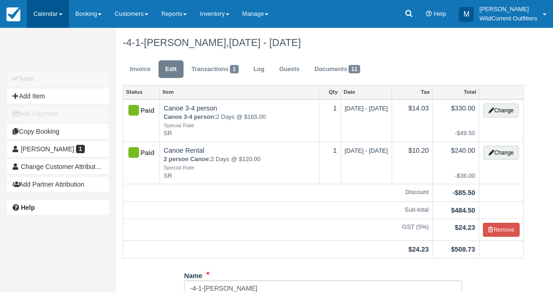
click at [45, 17] on link "Calendar" at bounding box center [48, 14] width 42 height 28
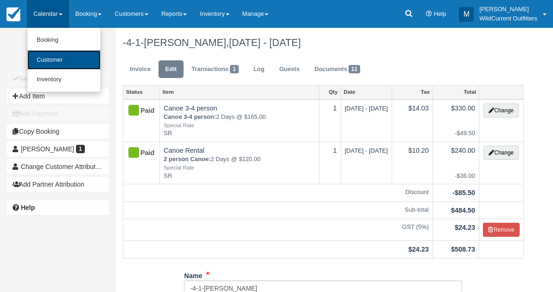
click at [51, 57] on link "Customer" at bounding box center [63, 60] width 73 height 20
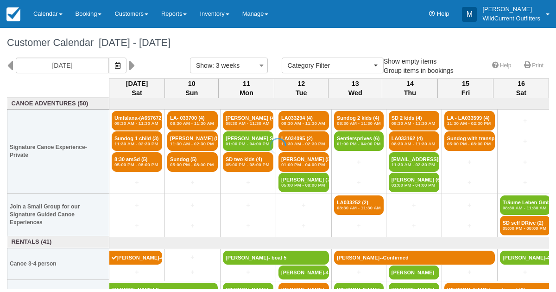
select select
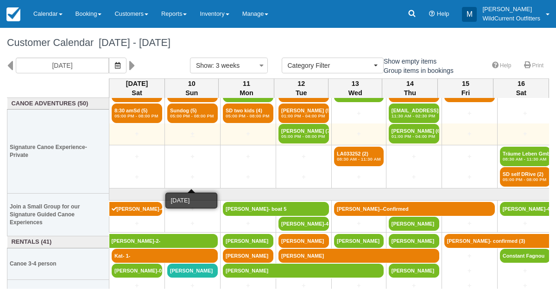
scroll to position [52, 0]
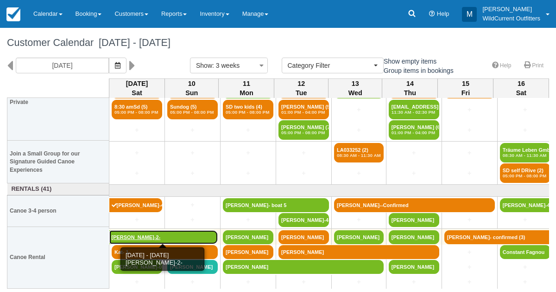
click at [175, 234] on link "[PERSON_NAME]-2-" at bounding box center [163, 237] width 109 height 14
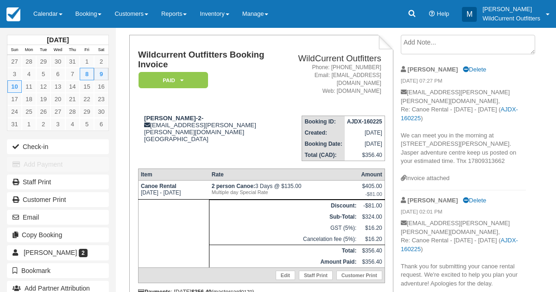
scroll to position [51, 0]
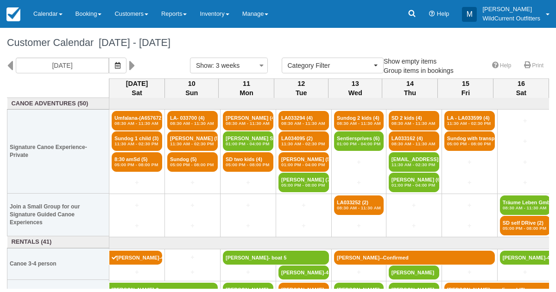
select select
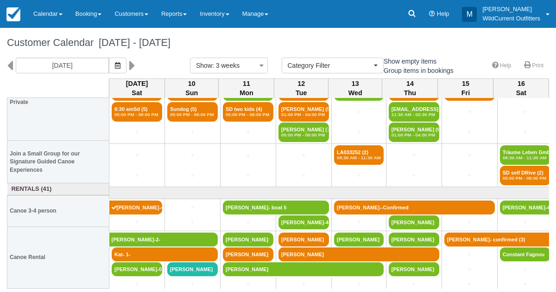
scroll to position [52, 0]
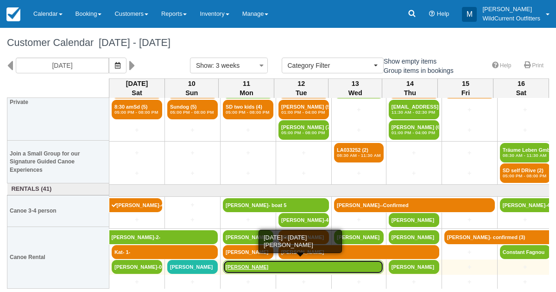
click at [238, 263] on link "[PERSON_NAME]" at bounding box center [303, 267] width 161 height 14
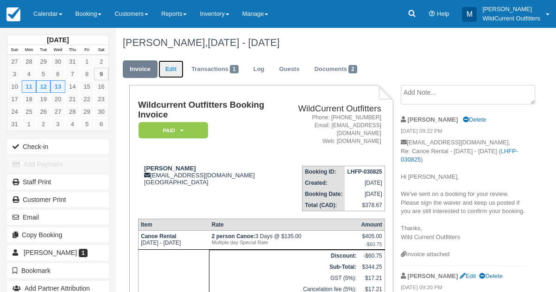
click at [171, 65] on link "Edit" at bounding box center [170, 69] width 25 height 18
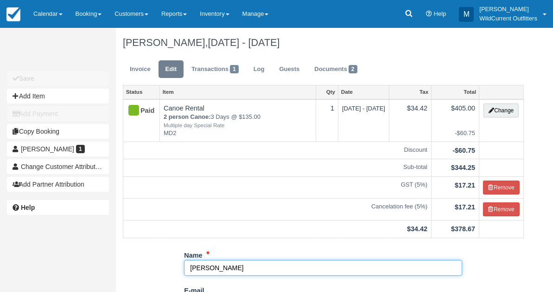
click at [246, 264] on input "Kevin Mc Dermott" at bounding box center [323, 268] width 278 height 16
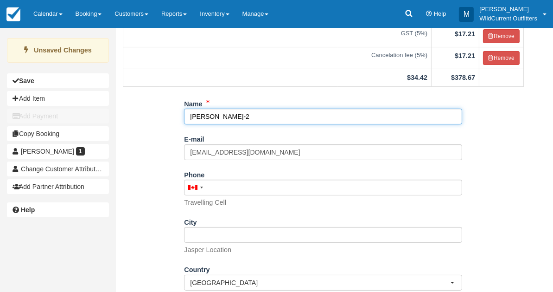
scroll to position [199, 0]
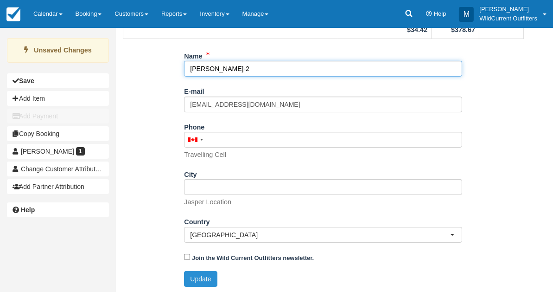
type input "Kevin Mc Dermott-2"
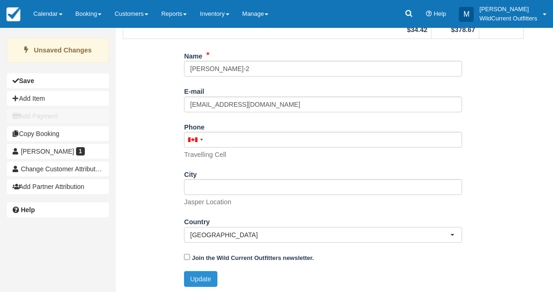
click at [198, 280] on button "Update" at bounding box center [200, 279] width 33 height 16
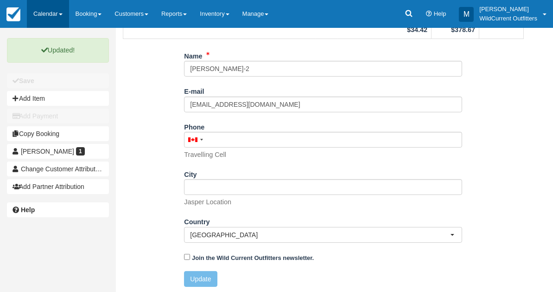
click at [44, 13] on link "Calendar" at bounding box center [48, 14] width 42 height 28
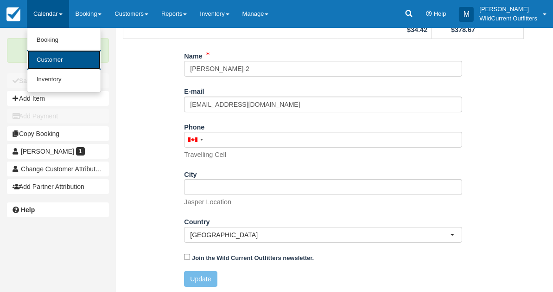
click at [48, 60] on link "Customer" at bounding box center [63, 60] width 73 height 20
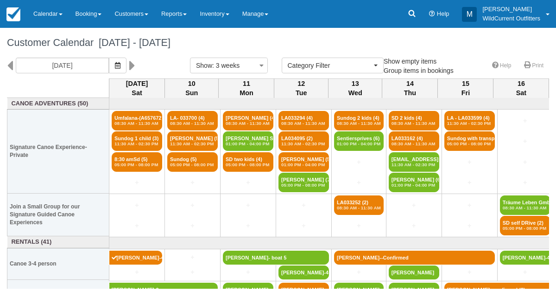
select select
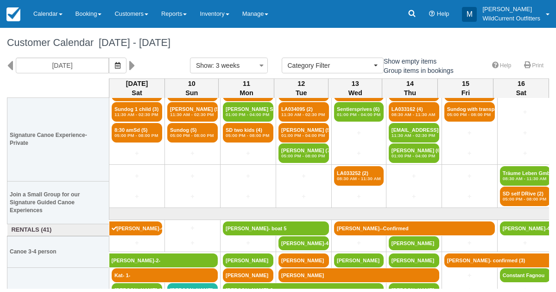
scroll to position [52, 0]
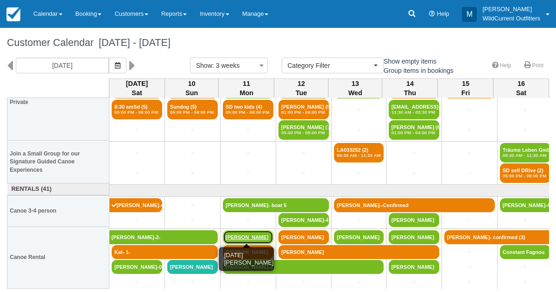
click at [258, 233] on link "Ethan Sterenfeld" at bounding box center [248, 237] width 51 height 14
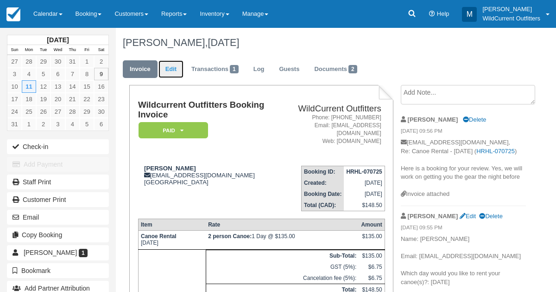
click at [170, 68] on link "Edit" at bounding box center [170, 69] width 25 height 18
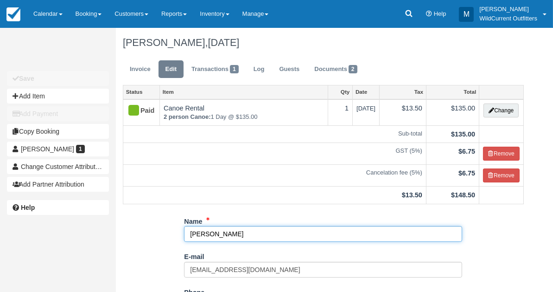
click at [244, 235] on input "[PERSON_NAME]" at bounding box center [323, 234] width 278 height 16
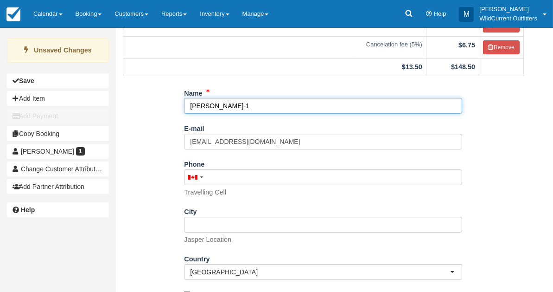
scroll to position [165, 0]
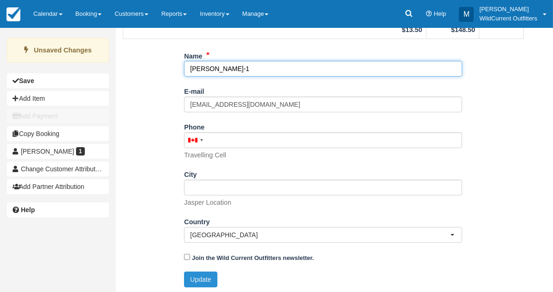
type input "[PERSON_NAME]-1"
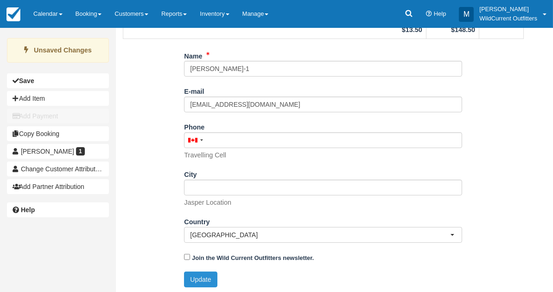
click at [205, 273] on button "Update" at bounding box center [200, 279] width 33 height 16
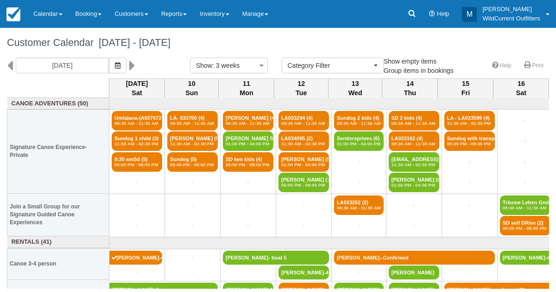
select select
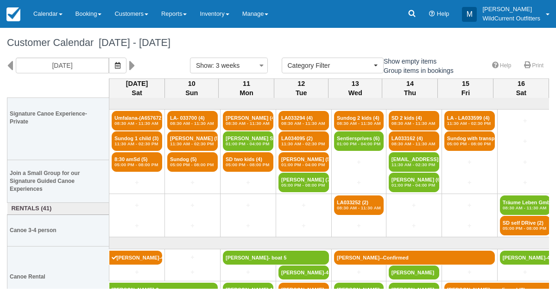
scroll to position [52, 0]
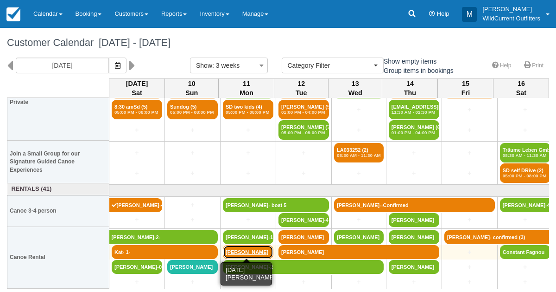
click at [236, 247] on link "[PERSON_NAME]" at bounding box center [248, 252] width 51 height 14
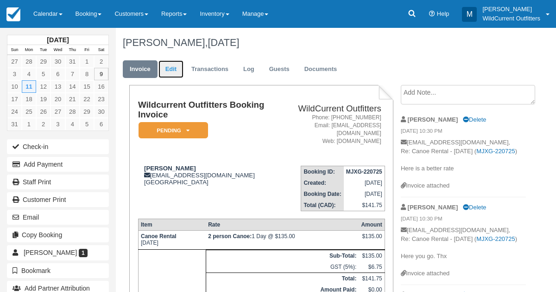
click at [176, 64] on link "Edit" at bounding box center [170, 69] width 25 height 18
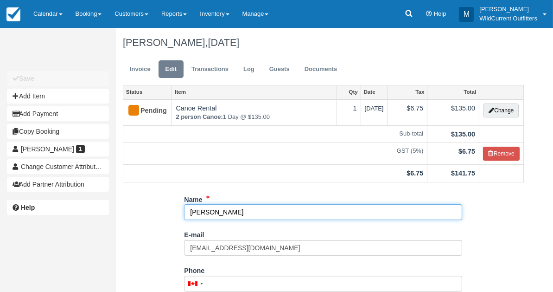
click at [233, 211] on input "Bruce Graham" at bounding box center [323, 212] width 278 height 16
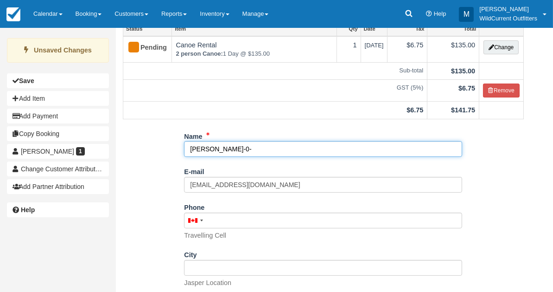
scroll to position [144, 0]
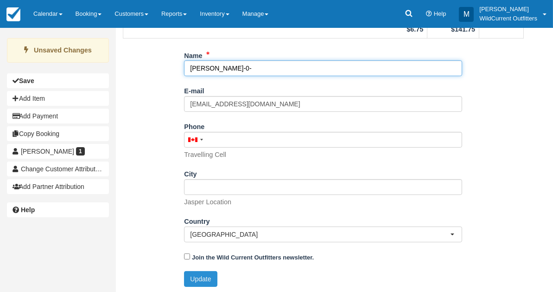
type input "Bruce Graham-0-"
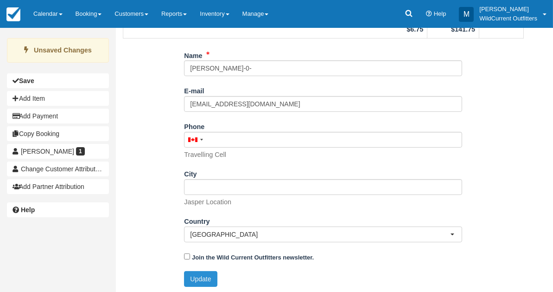
click at [204, 275] on button "Update" at bounding box center [200, 279] width 33 height 16
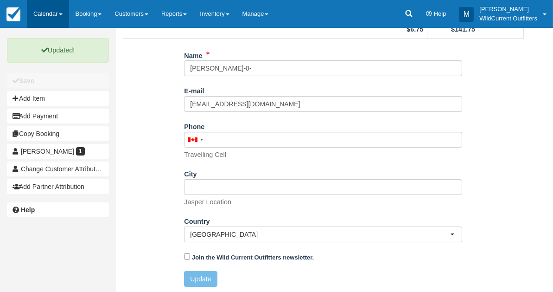
click at [54, 19] on link "Calendar" at bounding box center [48, 14] width 42 height 28
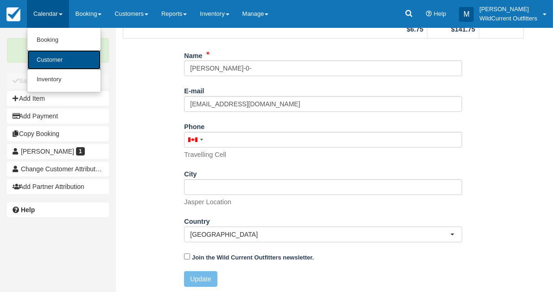
click at [51, 59] on link "Customer" at bounding box center [63, 60] width 73 height 20
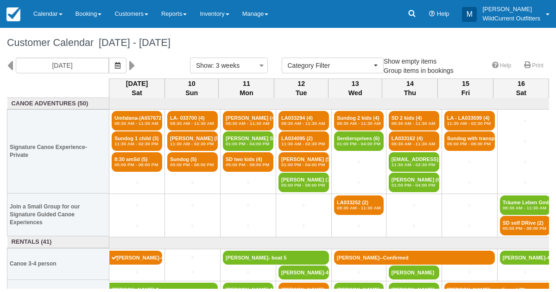
select select
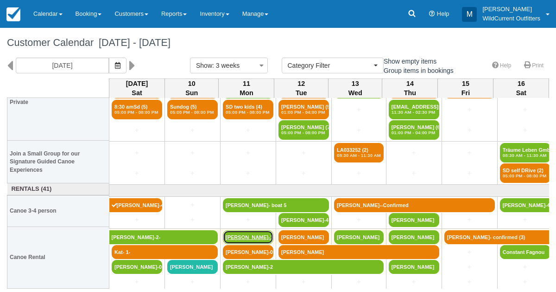
click at [239, 230] on link "[PERSON_NAME]-1" at bounding box center [248, 237] width 51 height 14
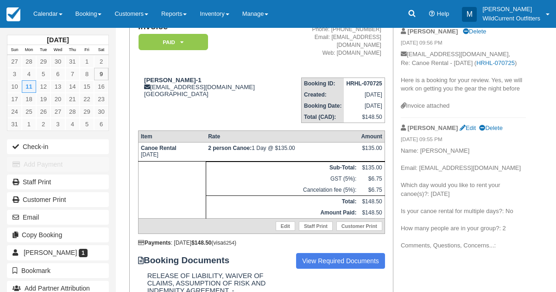
scroll to position [81, 0]
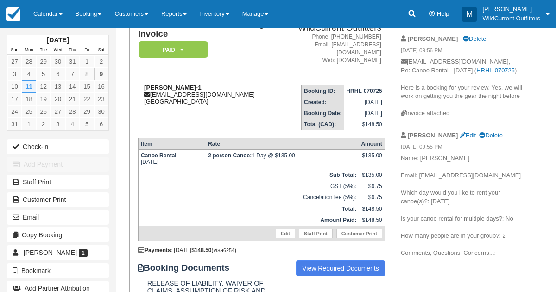
drag, startPoint x: 193, startPoint y: 85, endPoint x: 142, endPoint y: 85, distance: 51.0
click at [142, 85] on div "Ethan Sterenfeld-1 ethansterenfeld@gmail.com Canada" at bounding box center [207, 94] width 139 height 21
copy strong "Ethan Sterenfeld"
click at [40, 7] on link "Calendar" at bounding box center [48, 14] width 42 height 28
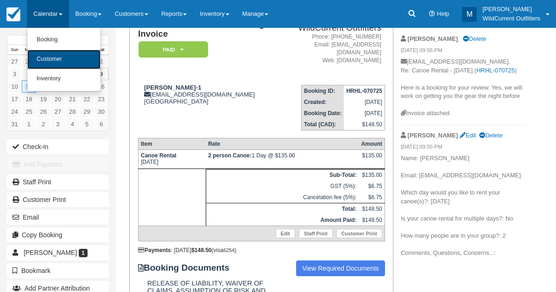
click at [46, 54] on link "Customer" at bounding box center [63, 59] width 73 height 19
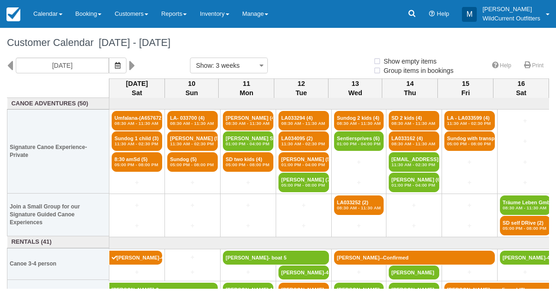
select select
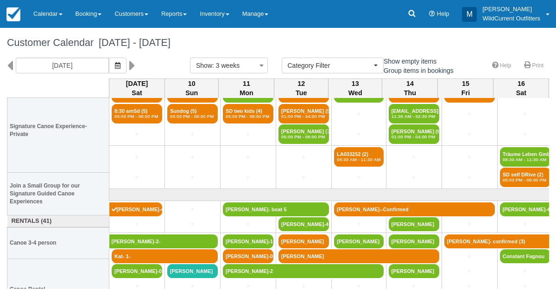
scroll to position [52, 0]
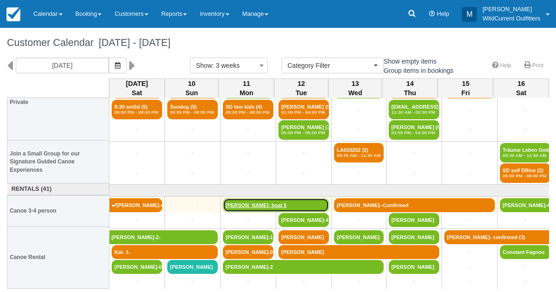
click at [241, 198] on link "Heather McMullin- boat 5" at bounding box center [276, 205] width 106 height 14
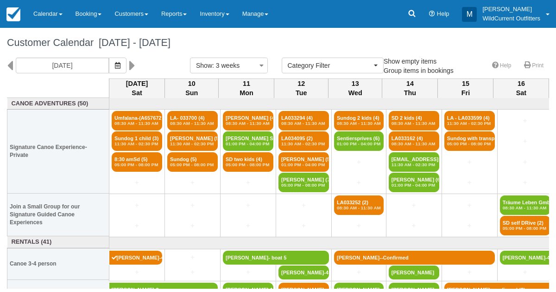
select select
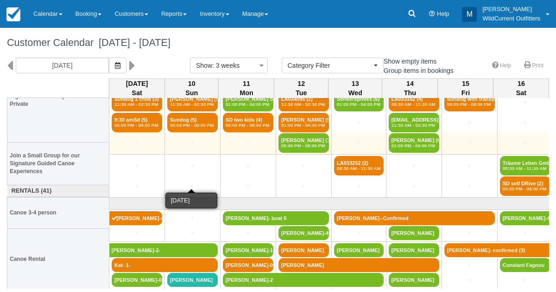
scroll to position [52, 0]
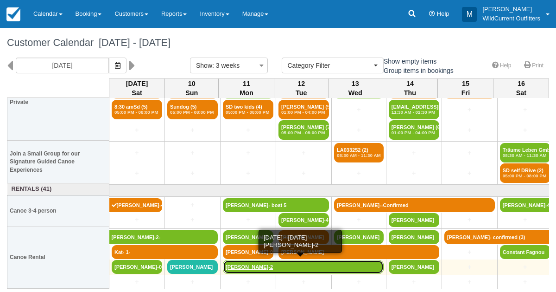
click at [247, 268] on link "[PERSON_NAME]-2" at bounding box center [303, 267] width 161 height 14
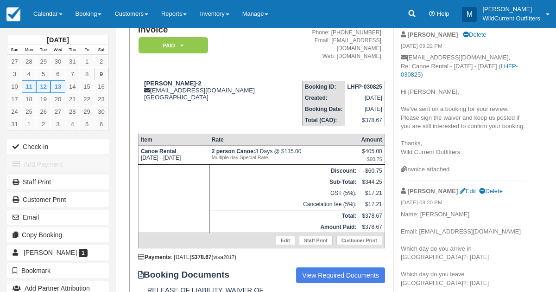
scroll to position [85, 0]
drag, startPoint x: 197, startPoint y: 81, endPoint x: 142, endPoint y: 84, distance: 55.3
click at [142, 84] on div "Kevin Mc Dermott-2 mcmacadermott@gmail.com Canada" at bounding box center [207, 90] width 139 height 21
copy strong "[PERSON_NAME]"
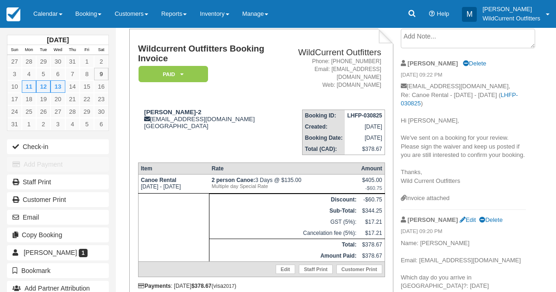
scroll to position [56, 0]
click at [179, 73] on em "Paid" at bounding box center [174, 74] width 70 height 16
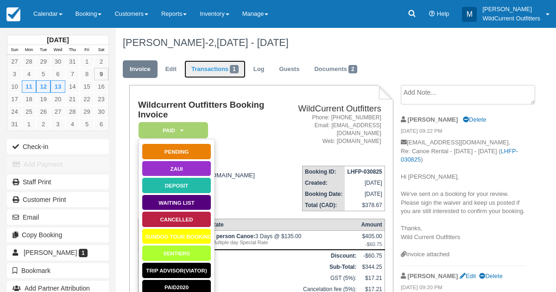
click at [219, 69] on link "Transactions 1" at bounding box center [214, 69] width 61 height 18
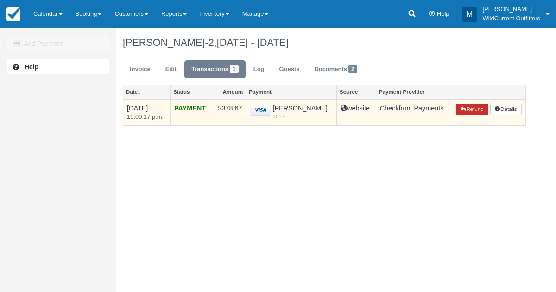
click at [473, 109] on button "Refund" at bounding box center [472, 109] width 32 height 12
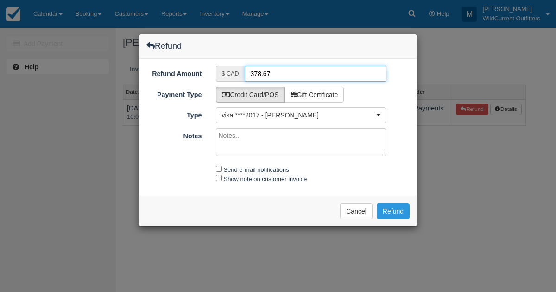
click at [256, 74] on input "378.67" at bounding box center [316, 74] width 142 height 16
type input "368.67"
click at [257, 137] on textarea "Notes" at bounding box center [301, 142] width 171 height 28
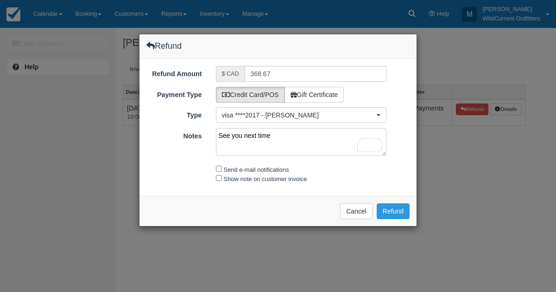
type textarea "See you next time"
click at [219, 167] on input "Send e-mail notifications" at bounding box center [219, 168] width 6 height 6
checkbox input "true"
click at [220, 180] on div "Show note on customer invoice" at bounding box center [301, 179] width 185 height 10
click at [220, 177] on input "Show note on customer invoice" at bounding box center [219, 178] width 6 height 6
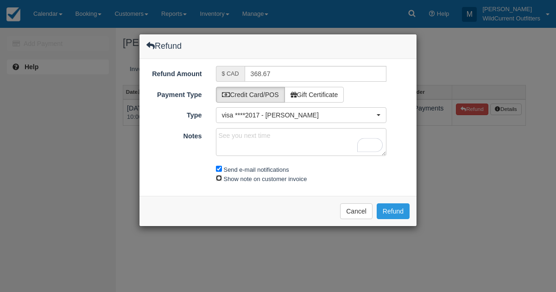
checkbox input "true"
click at [394, 209] on button "Refund" at bounding box center [393, 211] width 33 height 16
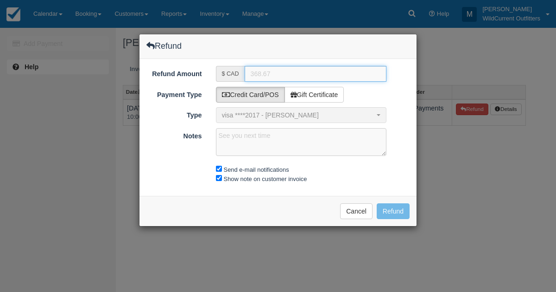
click at [274, 71] on input "368.67" at bounding box center [316, 74] width 142 height 16
click at [350, 210] on button "Cancel" at bounding box center [356, 211] width 32 height 16
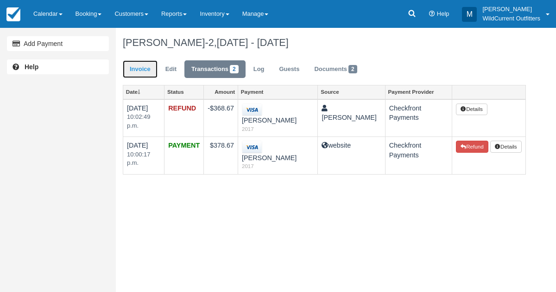
click at [144, 68] on link "Invoice" at bounding box center [140, 69] width 35 height 18
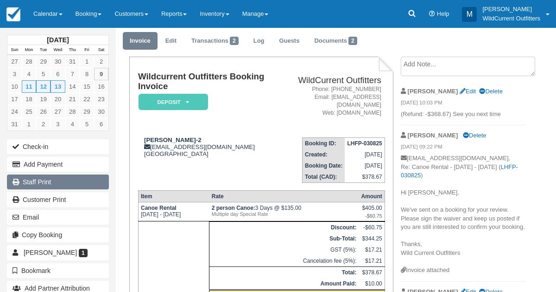
scroll to position [26, 0]
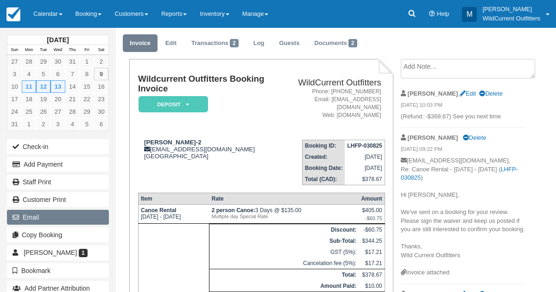
click at [59, 213] on button "Email" at bounding box center [58, 216] width 102 height 15
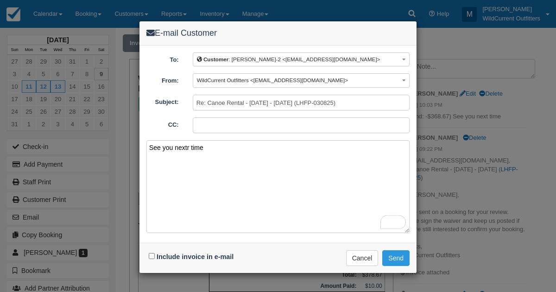
type textarea "See you nextr time"
click at [151, 255] on input "Include invoice in e-mail" at bounding box center [152, 256] width 6 height 6
checkbox input "true"
click at [400, 253] on button "Send" at bounding box center [395, 258] width 27 height 16
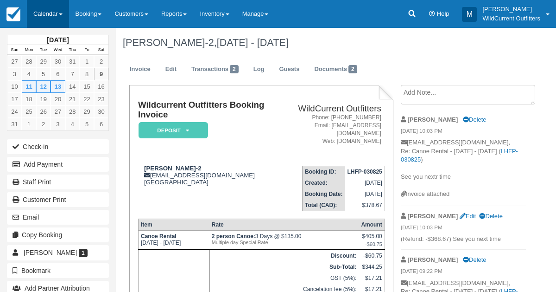
click at [37, 11] on link "Calendar" at bounding box center [48, 14] width 42 height 28
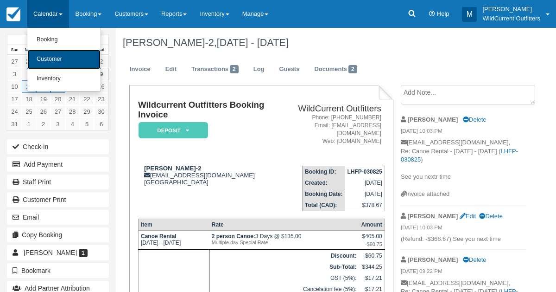
click at [43, 55] on link "Customer" at bounding box center [63, 59] width 73 height 19
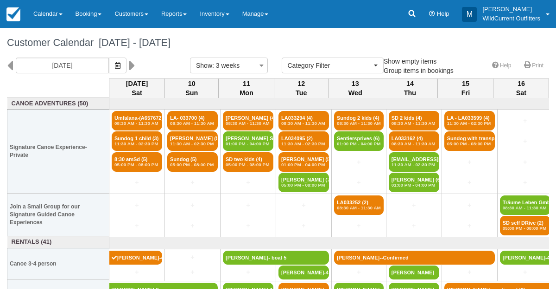
select select
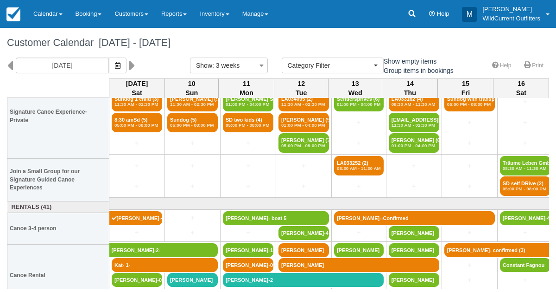
scroll to position [52, 0]
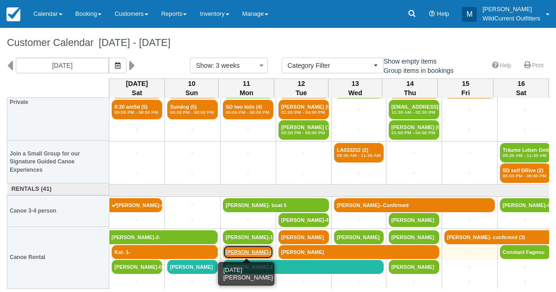
click at [243, 250] on link "[PERSON_NAME]-0-" at bounding box center [248, 252] width 51 height 14
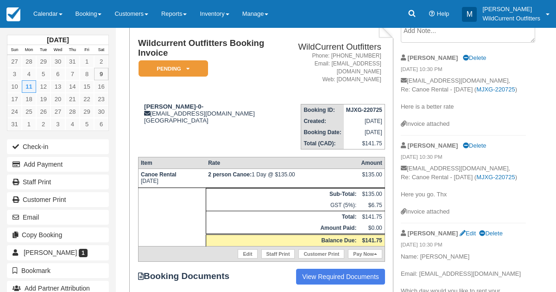
scroll to position [50, 0]
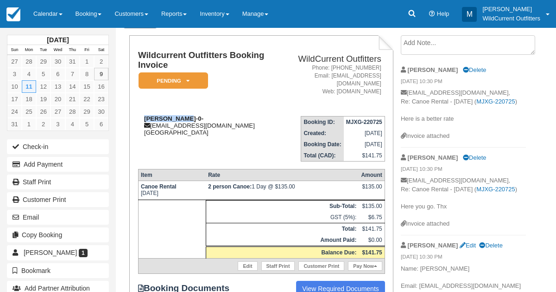
drag, startPoint x: 187, startPoint y: 114, endPoint x: 143, endPoint y: 116, distance: 43.6
click at [143, 116] on div "[PERSON_NAME]-0- [PERSON_NAME][EMAIL_ADDRESS][DOMAIN_NAME] [GEOGRAPHIC_DATA]" at bounding box center [207, 125] width 139 height 21
copy strong "[PERSON_NAME]"
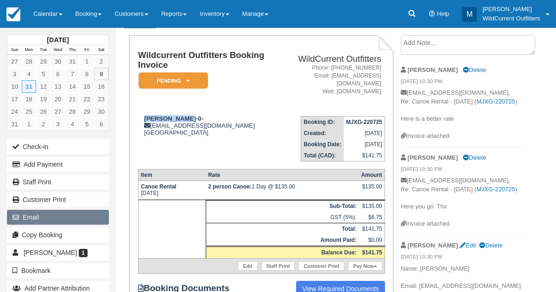
click at [32, 220] on button "Email" at bounding box center [58, 216] width 102 height 15
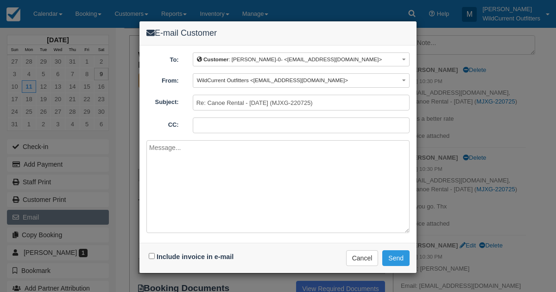
paste textarea "Hi Bruce, Sounds good. Please send us a text or email so we can coordinate the …"
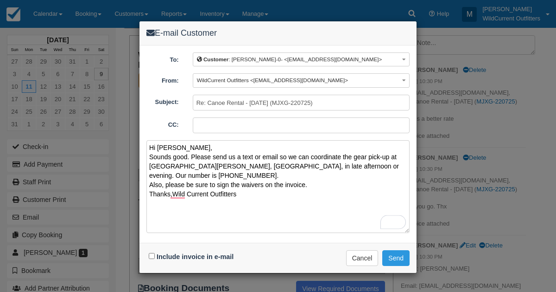
type textarea "Hi Bruce, Sounds good. Please send us a text or email so we can coordinate the …"
click at [151, 253] on input "Include invoice in e-mail" at bounding box center [152, 256] width 6 height 6
checkbox input "true"
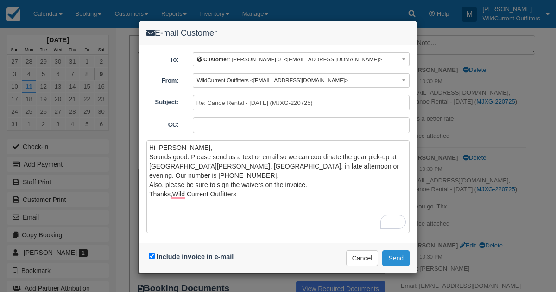
click at [393, 251] on button "Send" at bounding box center [395, 258] width 27 height 16
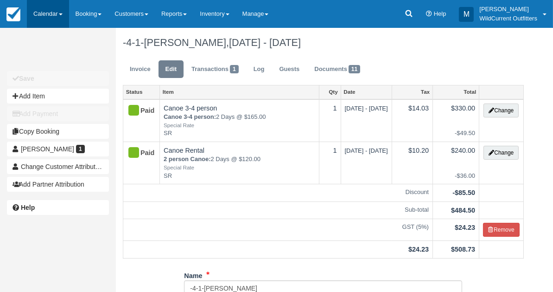
click at [43, 7] on link "Calendar" at bounding box center [48, 14] width 42 height 28
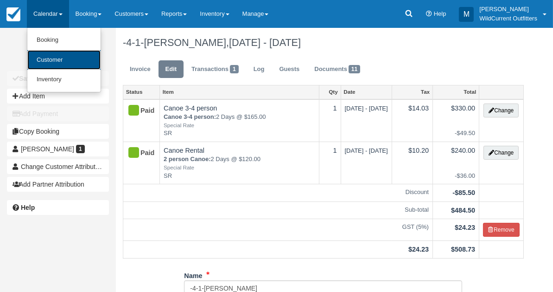
click at [44, 58] on link "Customer" at bounding box center [63, 60] width 73 height 20
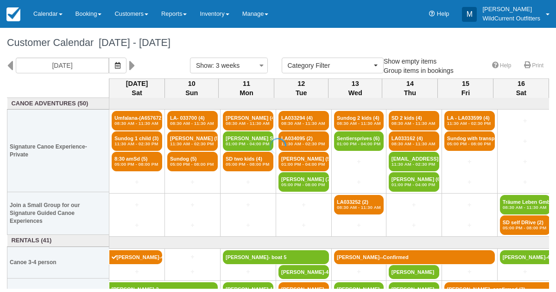
select select
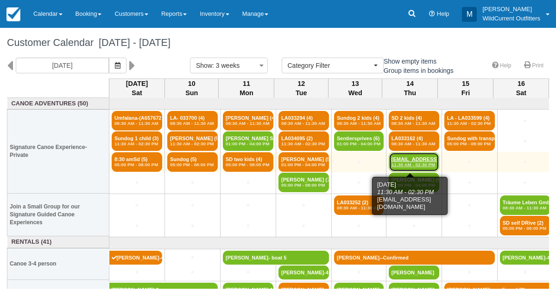
click at [405, 167] on em "11:30 AM - 02:30 PM" at bounding box center [414, 165] width 45 height 6
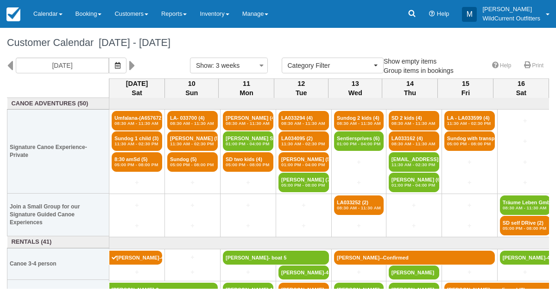
select select
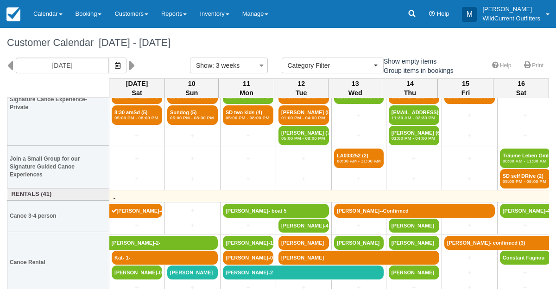
scroll to position [48, 0]
